Goal: Communication & Community: Share content

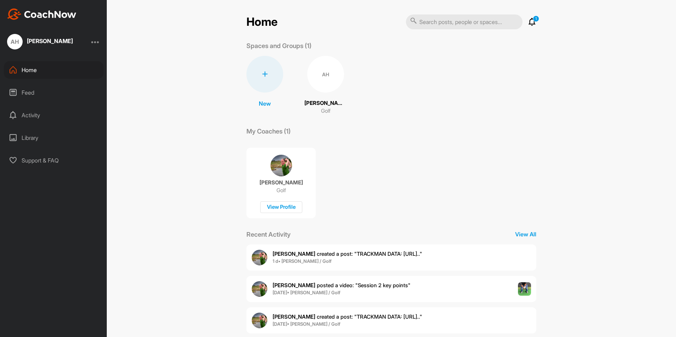
scroll to position [44, 0]
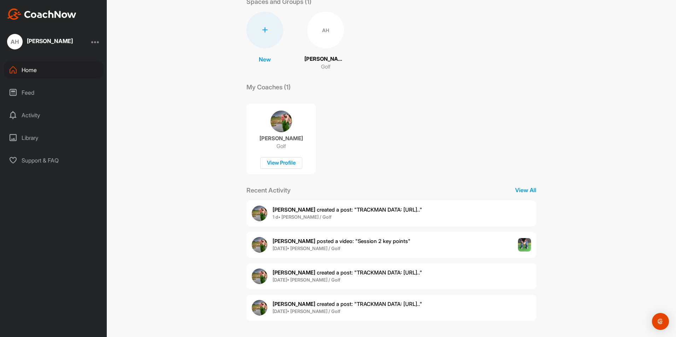
click at [360, 209] on span "[PERSON_NAME] created a post : "TRACKMAN DATA: [URL].."" at bounding box center [348, 210] width 150 height 7
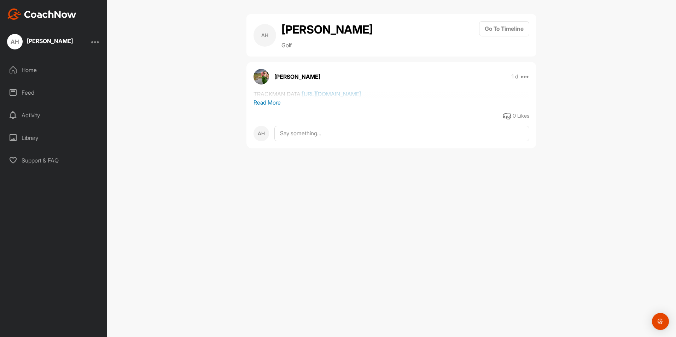
click at [355, 98] on link "[URL][DOMAIN_NAME]" at bounding box center [331, 94] width 59 height 7
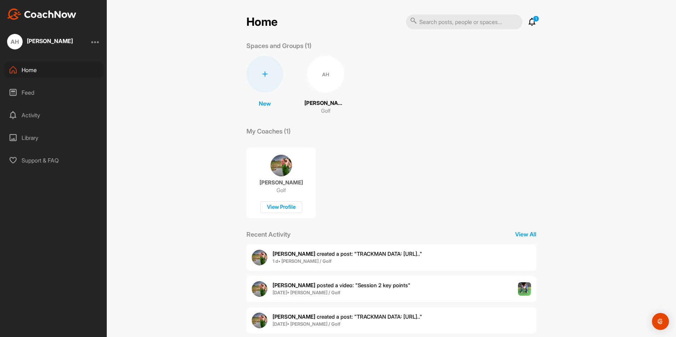
scroll to position [44, 0]
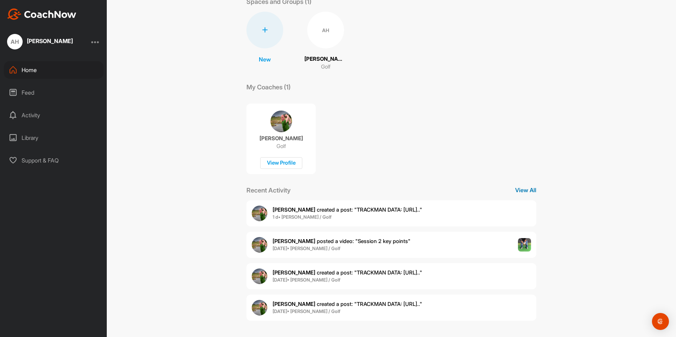
click at [520, 188] on p "View All" at bounding box center [525, 190] width 21 height 8
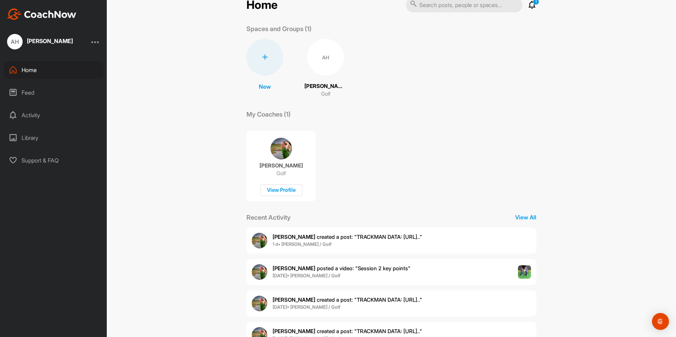
scroll to position [44, 0]
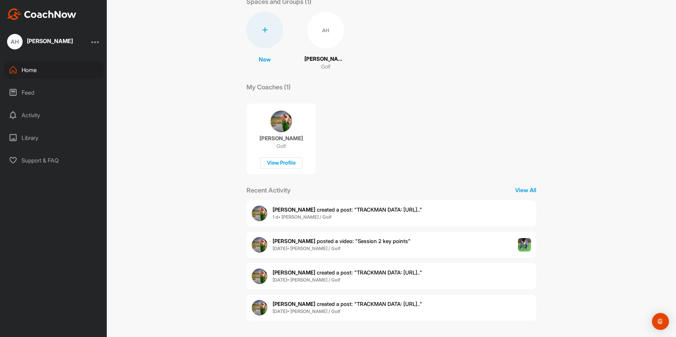
click at [298, 242] on span "[PERSON_NAME] posted a video : " Session 2 key points "" at bounding box center [342, 241] width 138 height 7
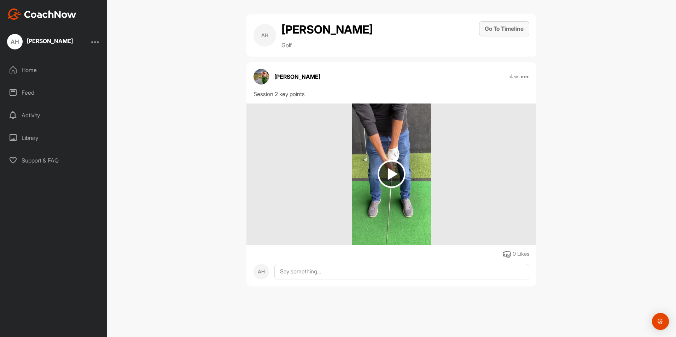
click at [498, 31] on button "Go To Timeline" at bounding box center [504, 28] width 50 height 15
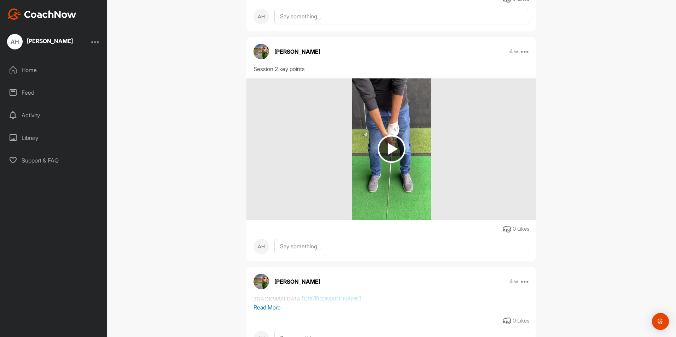
scroll to position [177, 0]
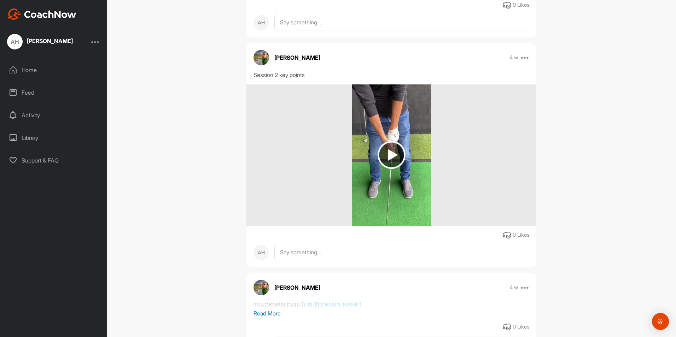
click at [393, 169] on img at bounding box center [392, 155] width 28 height 28
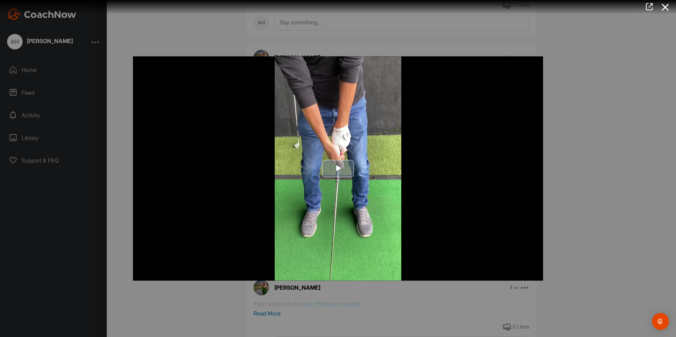
click at [338, 169] on span "Video Player" at bounding box center [338, 169] width 0 height 0
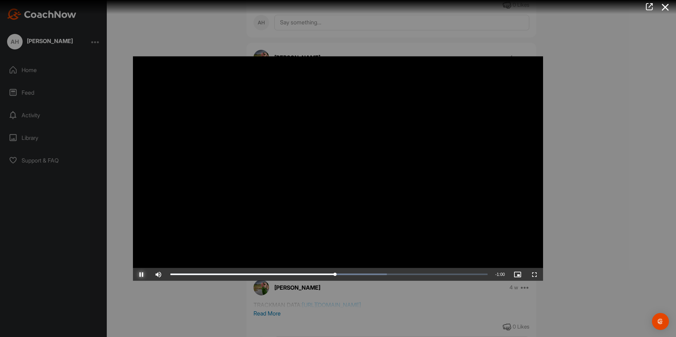
click at [142, 275] on span "Video Player" at bounding box center [141, 275] width 17 height 0
click at [667, 8] on icon at bounding box center [666, 7] width 16 height 13
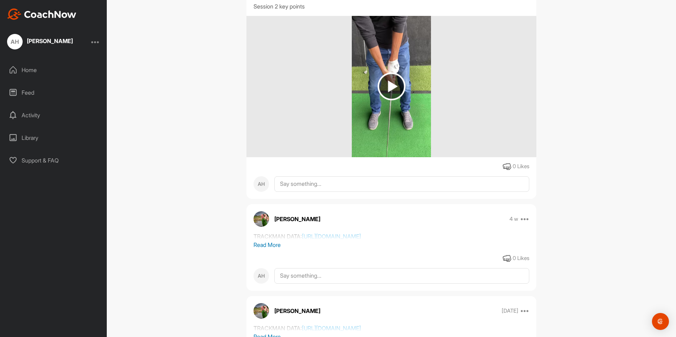
scroll to position [354, 0]
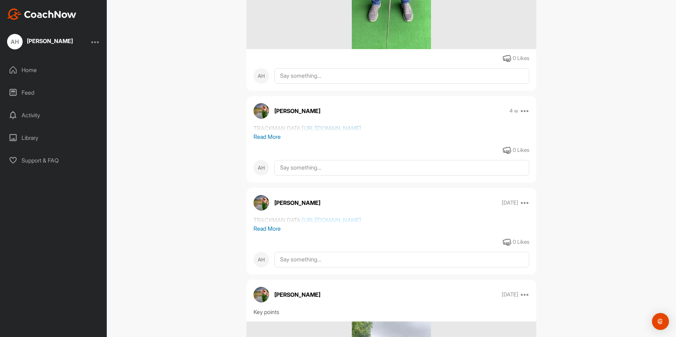
click at [302, 132] on link "[URL][DOMAIN_NAME]" at bounding box center [331, 128] width 59 height 7
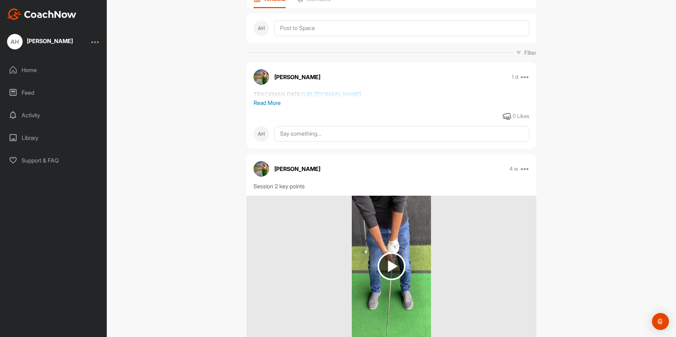
scroll to position [0, 0]
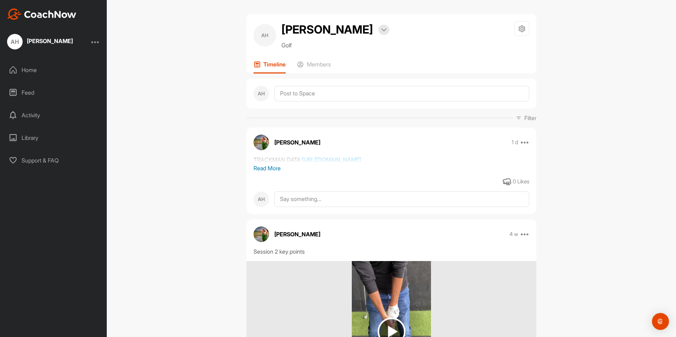
click at [345, 164] on div "TRACKMAN DATA: [URL][DOMAIN_NAME]" at bounding box center [392, 160] width 276 height 8
click at [337, 163] on link "[URL][DOMAIN_NAME]" at bounding box center [331, 159] width 59 height 7
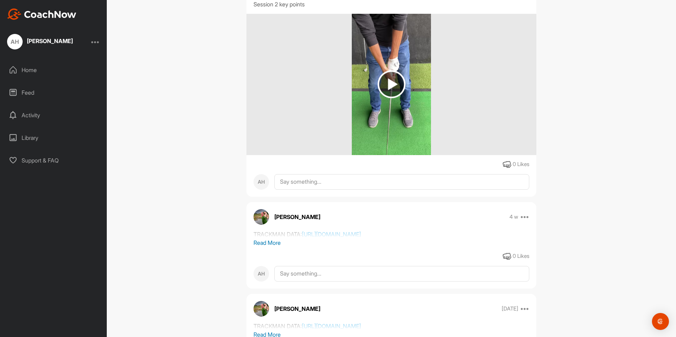
scroll to position [389, 0]
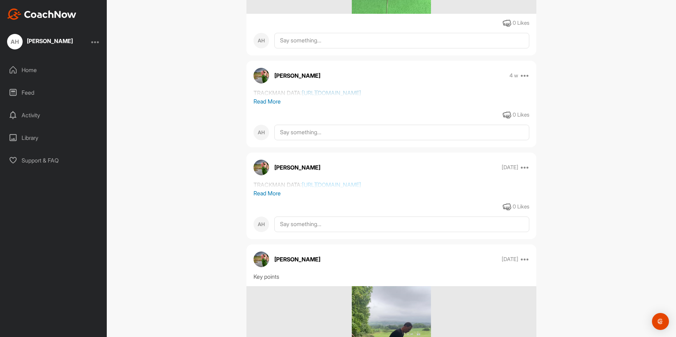
click at [361, 97] on link "[URL][DOMAIN_NAME]" at bounding box center [331, 93] width 59 height 7
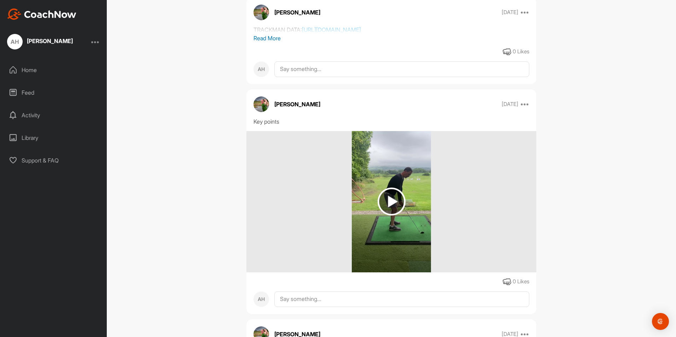
scroll to position [536, 0]
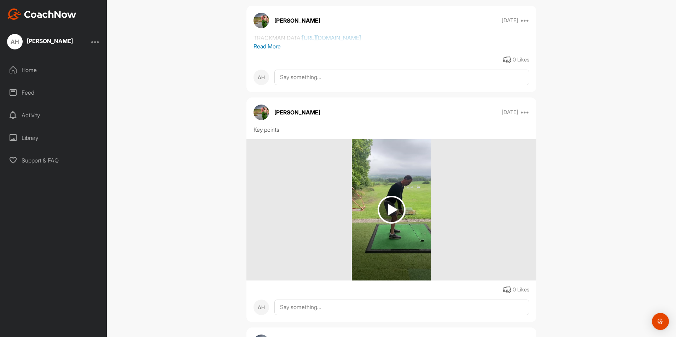
click at [335, 41] on link "[URL][DOMAIN_NAME]" at bounding box center [331, 37] width 59 height 7
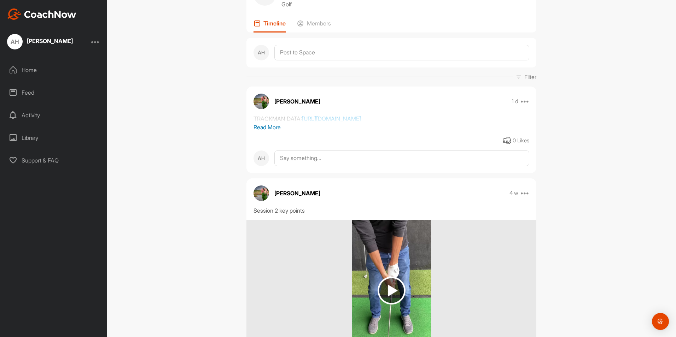
scroll to position [0, 0]
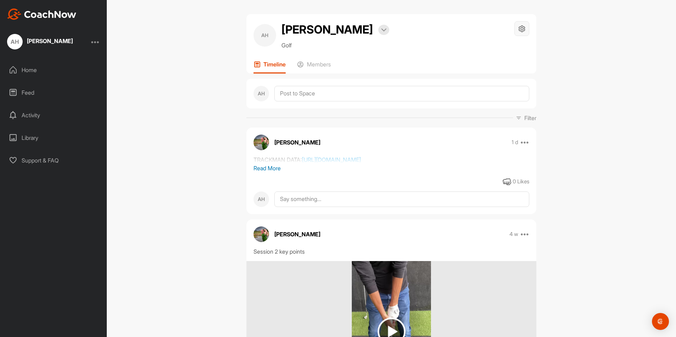
click at [525, 31] on div at bounding box center [522, 28] width 15 height 15
click at [498, 92] on li "Leave Space" at bounding box center [501, 94] width 58 height 23
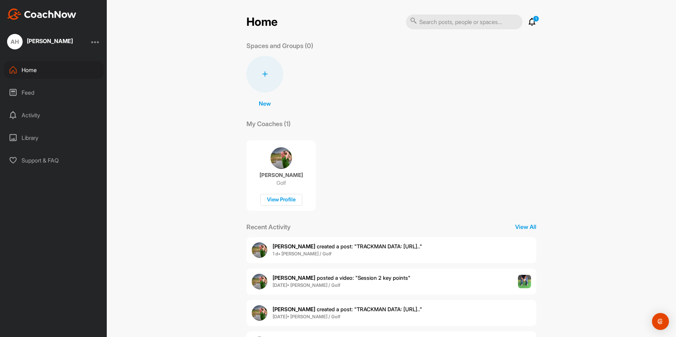
click at [96, 41] on div at bounding box center [95, 41] width 8 height 8
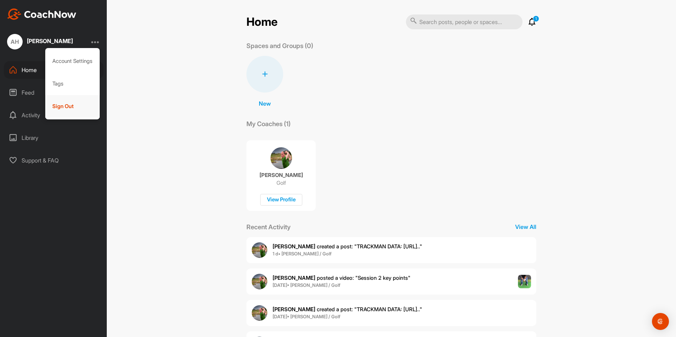
click at [58, 108] on div "Sign Out" at bounding box center [72, 106] width 55 height 23
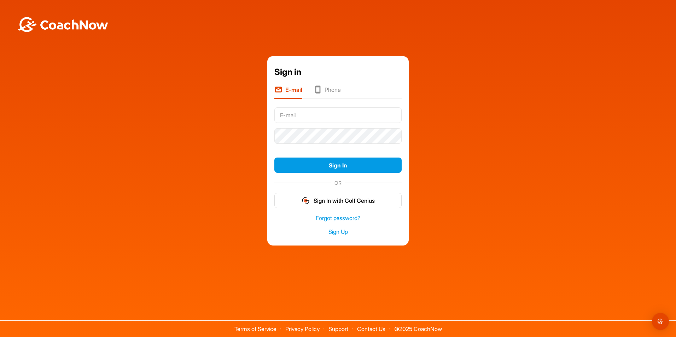
type input "[EMAIL_ADDRESS][DOMAIN_NAME]"
